Goal: Find specific page/section: Find specific page/section

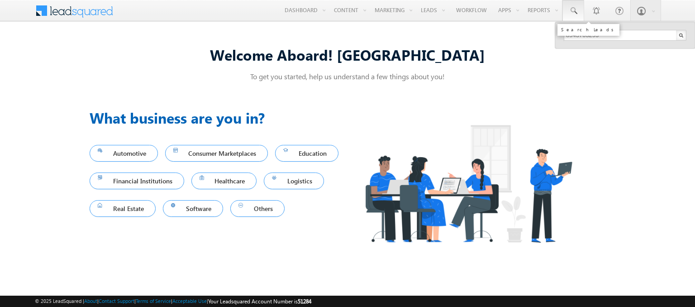
type input "8943703293"
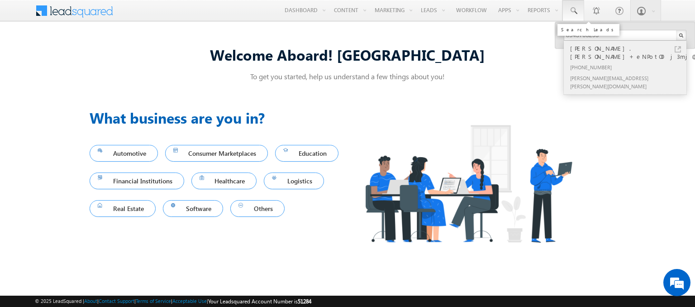
click at [629, 62] on div "[PHONE_NUMBER]" at bounding box center [628, 67] width 121 height 11
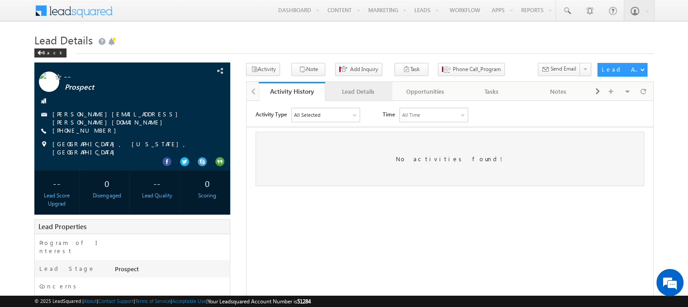
click at [358, 91] on div "Lead Details" at bounding box center [358, 91] width 51 height 11
